Goal: Task Accomplishment & Management: Manage account settings

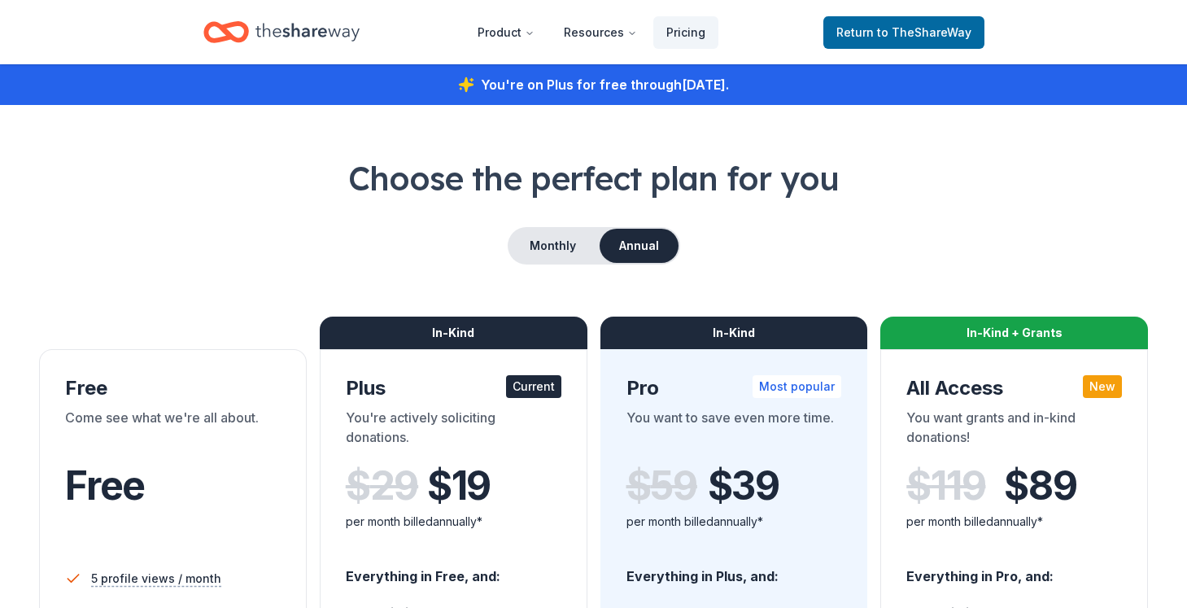
click at [272, 17] on icon "Home" at bounding box center [308, 31] width 104 height 33
click at [230, 27] on icon "Home" at bounding box center [226, 32] width 46 height 38
click at [888, 25] on span "to TheShareWay" at bounding box center [924, 32] width 94 height 14
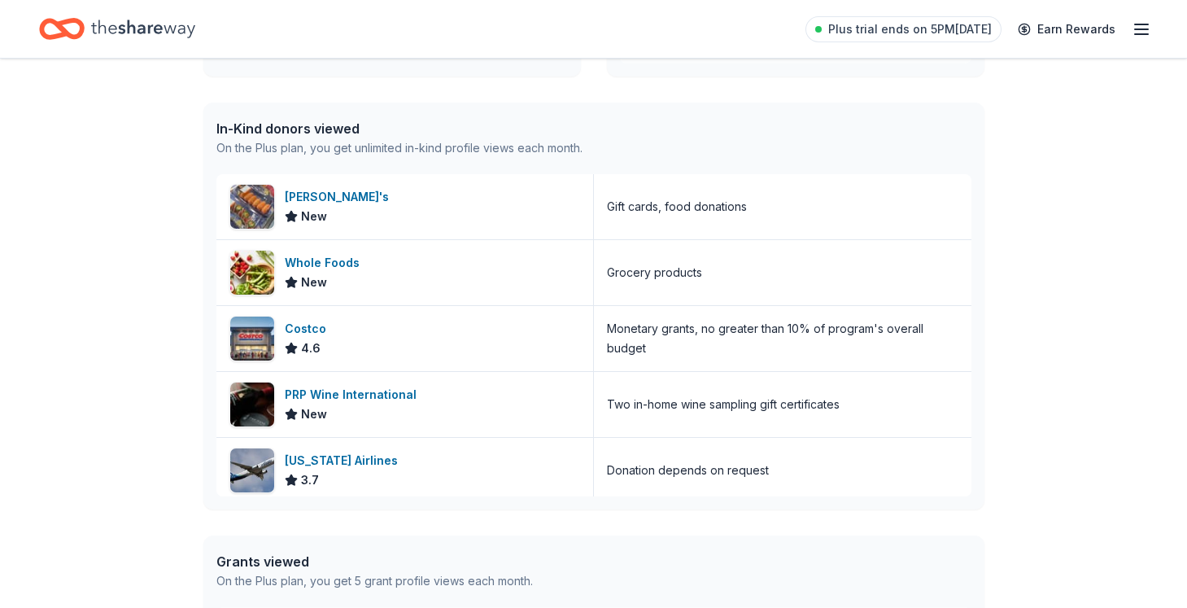
click at [1143, 29] on icon "button" at bounding box center [1142, 30] width 20 height 20
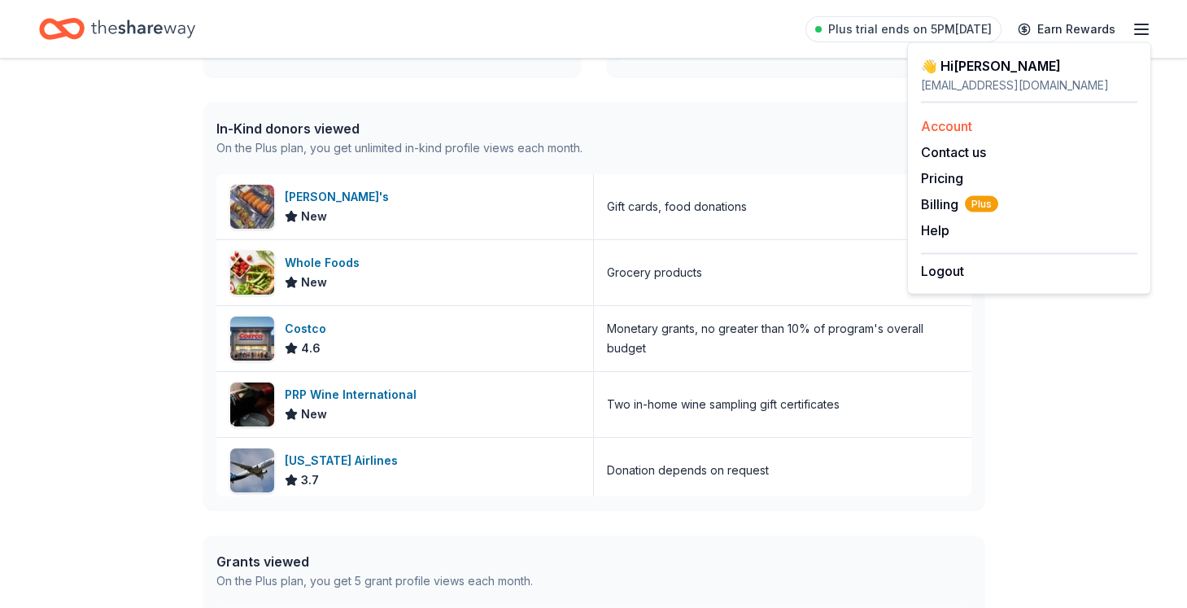
click at [955, 126] on link "Account" at bounding box center [946, 126] width 51 height 16
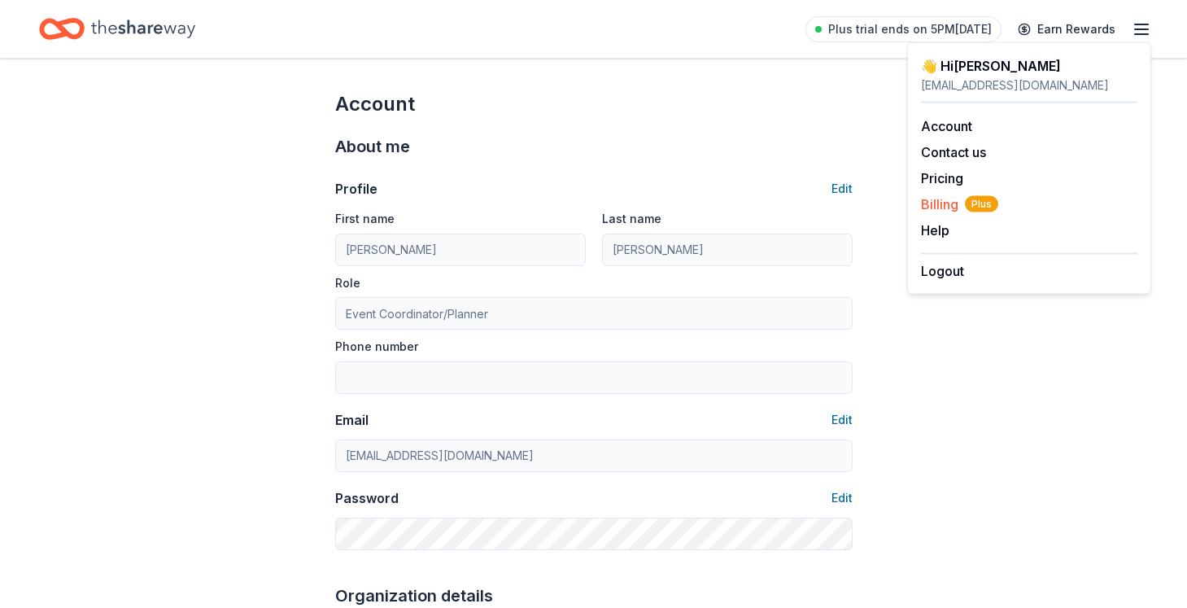
click at [937, 209] on span "Billing Plus" at bounding box center [959, 205] width 77 height 20
